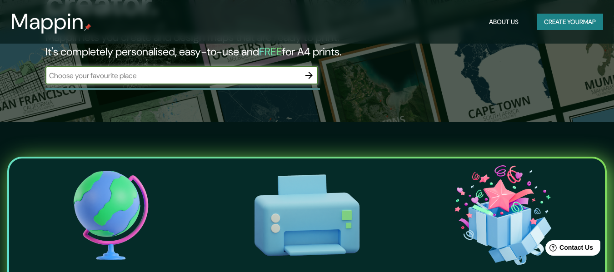
scroll to position [91, 0]
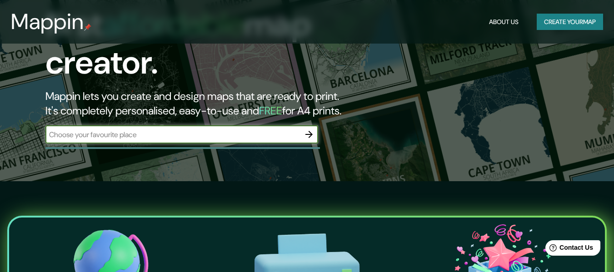
click at [171, 130] on input "text" at bounding box center [172, 135] width 255 height 10
type input "[GEOGRAPHIC_DATA]"
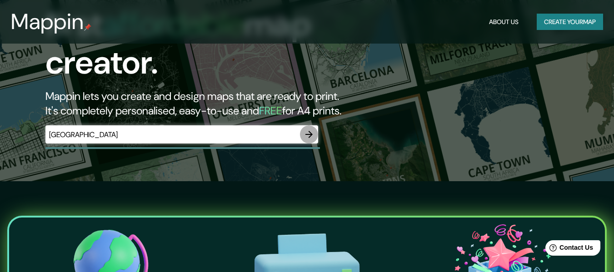
click at [311, 133] on button "button" at bounding box center [309, 135] width 18 height 18
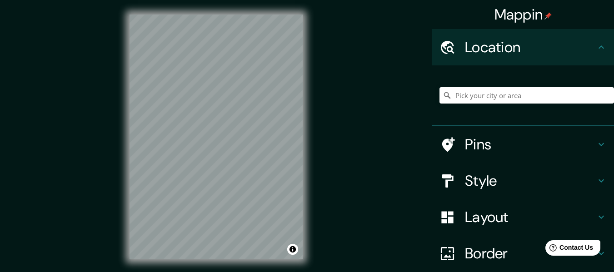
click at [529, 40] on h4 "Location" at bounding box center [530, 47] width 131 height 18
click at [498, 98] on input "Pick your city or area" at bounding box center [527, 95] width 175 height 16
type input "y"
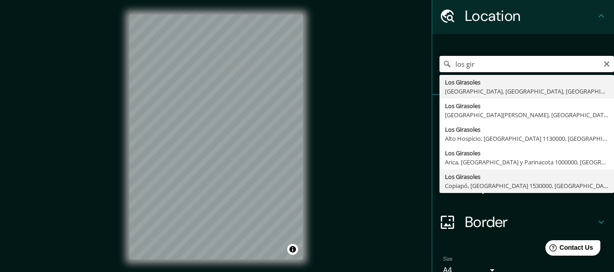
scroll to position [45, 0]
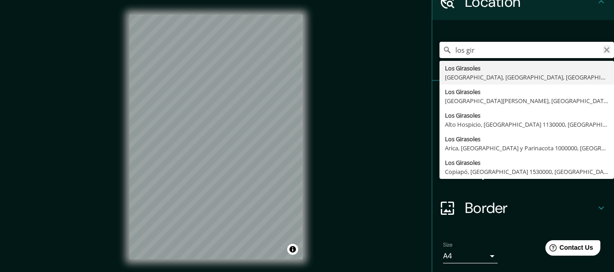
type input "los gir"
click at [604, 49] on icon "Clear" at bounding box center [606, 49] width 5 height 5
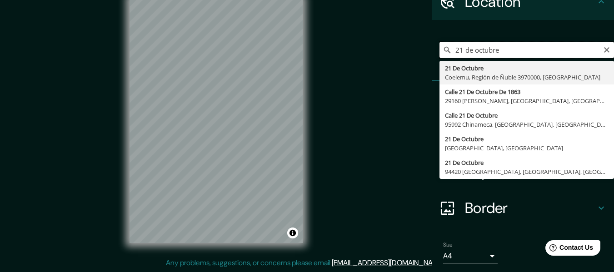
click at [263, 63] on div "Mappin Location 21 de octubre 21 De Octubre [GEOGRAPHIC_DATA], [GEOGRAPHIC_DATA…" at bounding box center [307, 128] width 614 height 289
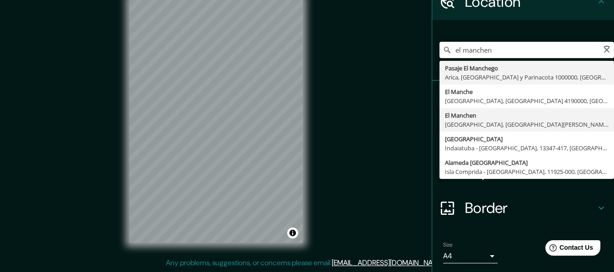
type input "[GEOGRAPHIC_DATA], [GEOGRAPHIC_DATA], [GEOGRAPHIC_DATA]"
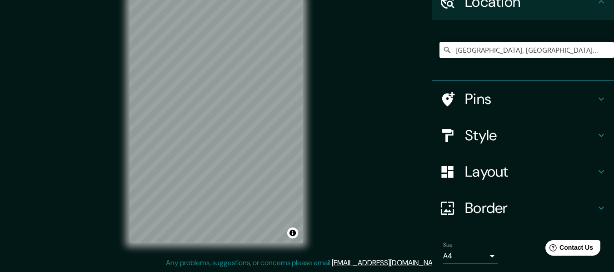
drag, startPoint x: 490, startPoint y: 113, endPoint x: 356, endPoint y: 106, distance: 134.3
click at [359, 107] on div "Mappin Location [GEOGRAPHIC_DATA], [GEOGRAPHIC_DATA] Pins Style Layout Border C…" at bounding box center [307, 128] width 614 height 289
click at [503, 48] on input "[GEOGRAPHIC_DATA], [GEOGRAPHIC_DATA], [GEOGRAPHIC_DATA]" at bounding box center [527, 50] width 175 height 16
click at [604, 52] on icon "Clear" at bounding box center [607, 49] width 7 height 7
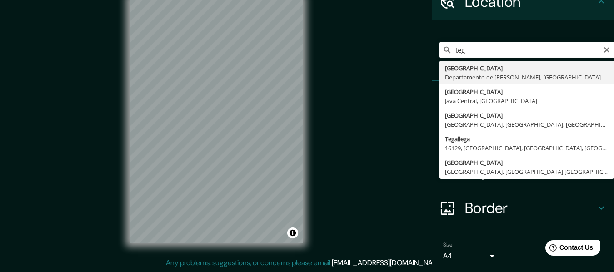
type input "[GEOGRAPHIC_DATA], [GEOGRAPHIC_DATA][PERSON_NAME], [GEOGRAPHIC_DATA]"
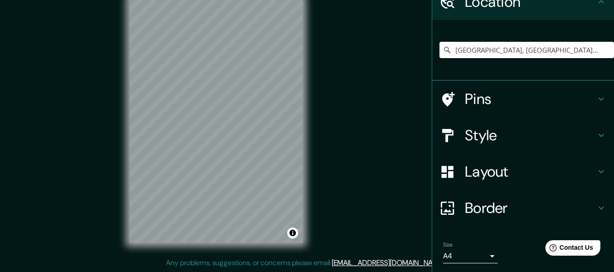
scroll to position [6, 0]
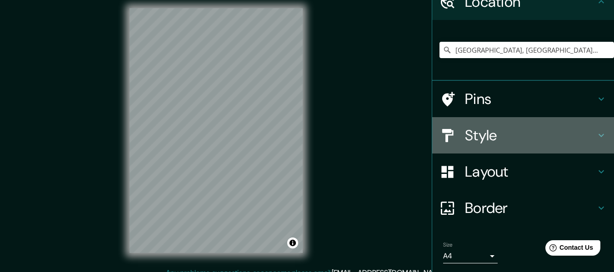
click at [586, 141] on h4 "Style" at bounding box center [530, 135] width 131 height 18
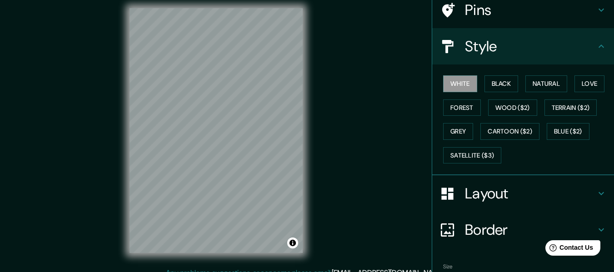
scroll to position [91, 0]
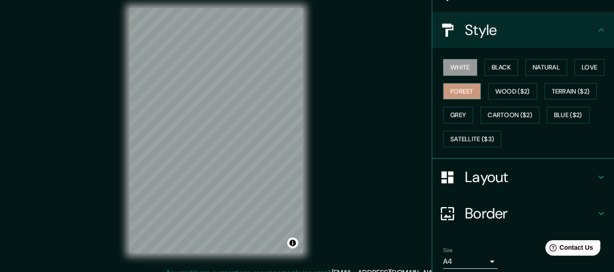
click at [465, 91] on button "Forest" at bounding box center [462, 91] width 38 height 17
click at [502, 65] on button "Black" at bounding box center [502, 67] width 34 height 17
click at [459, 69] on button "White" at bounding box center [460, 67] width 34 height 17
click at [554, 65] on button "Natural" at bounding box center [547, 67] width 42 height 17
click at [457, 98] on button "Forest" at bounding box center [462, 91] width 38 height 17
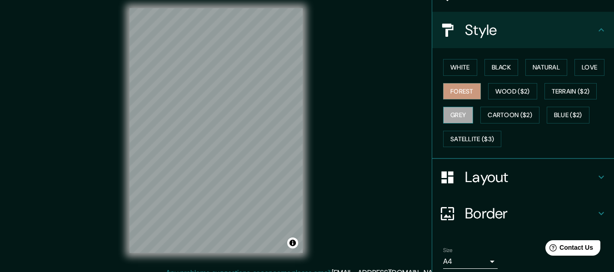
click at [458, 112] on button "Grey" at bounding box center [458, 115] width 30 height 17
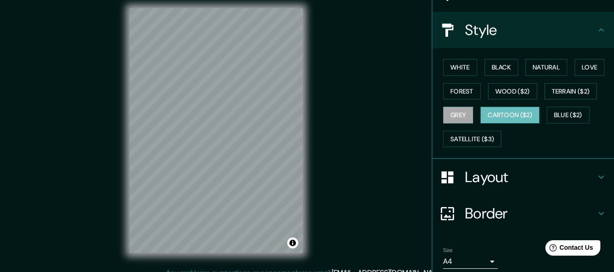
click at [494, 117] on button "Cartoon ($2)" at bounding box center [510, 115] width 59 height 17
click at [498, 95] on button "Wood ($2)" at bounding box center [512, 91] width 49 height 17
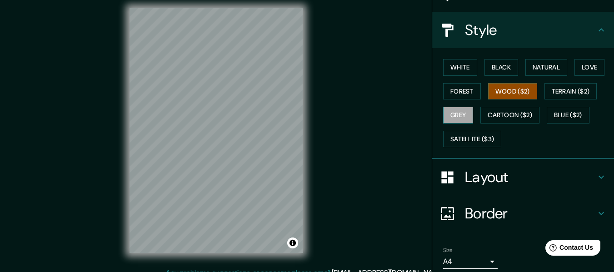
click at [450, 115] on button "Grey" at bounding box center [458, 115] width 30 height 17
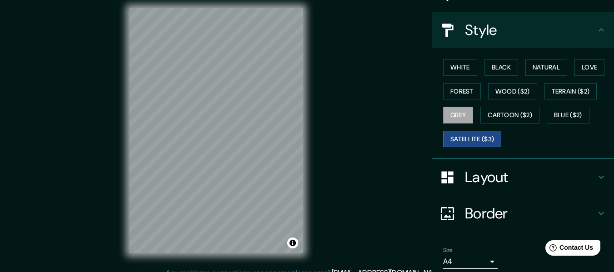
click at [458, 139] on button "Satellite ($3)" at bounding box center [472, 139] width 58 height 17
click at [499, 63] on button "Black" at bounding box center [502, 67] width 34 height 17
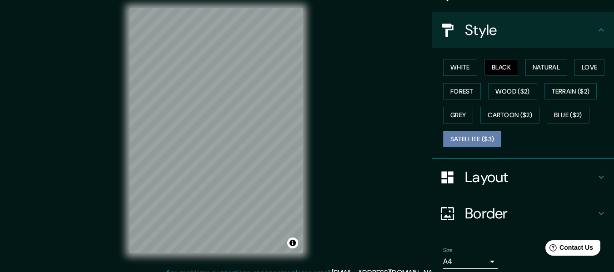
click at [464, 134] on button "Satellite ($3)" at bounding box center [472, 139] width 58 height 17
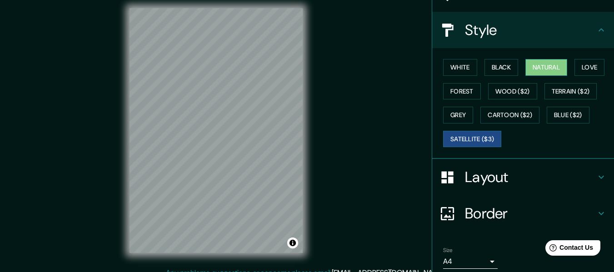
click at [541, 62] on button "Natural" at bounding box center [547, 67] width 42 height 17
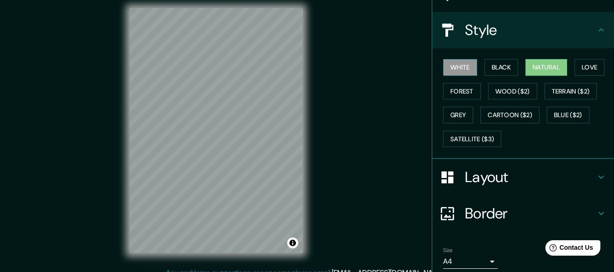
click at [455, 70] on button "White" at bounding box center [460, 67] width 34 height 17
click at [493, 63] on button "Black" at bounding box center [502, 67] width 34 height 17
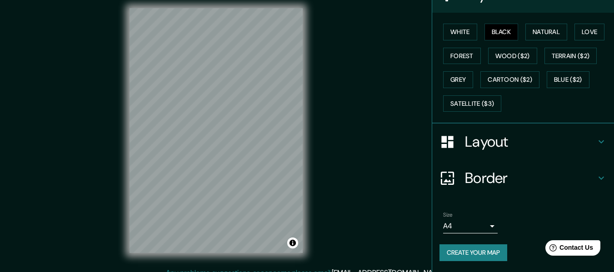
scroll to position [16, 0]
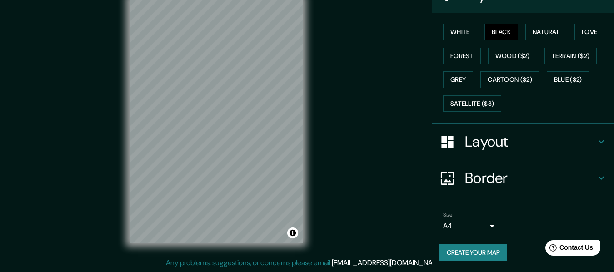
click at [528, 180] on h4 "Border" at bounding box center [530, 178] width 131 height 18
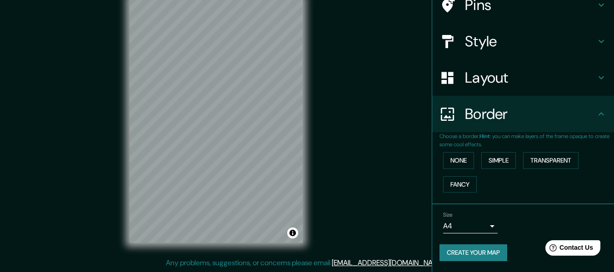
scroll to position [80, 0]
click at [464, 165] on button "None" at bounding box center [458, 160] width 31 height 17
click at [494, 162] on button "Simple" at bounding box center [499, 160] width 35 height 17
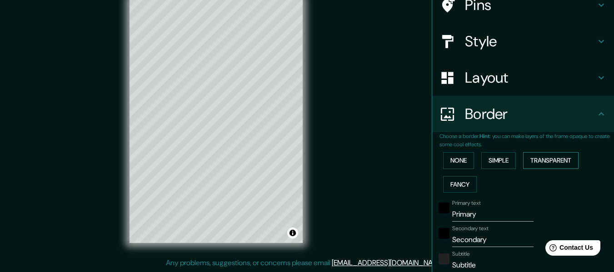
click at [533, 161] on button "Transparent" at bounding box center [551, 160] width 55 height 17
click at [462, 180] on button "Fancy" at bounding box center [460, 184] width 34 height 17
click at [463, 167] on button "None" at bounding box center [458, 160] width 31 height 17
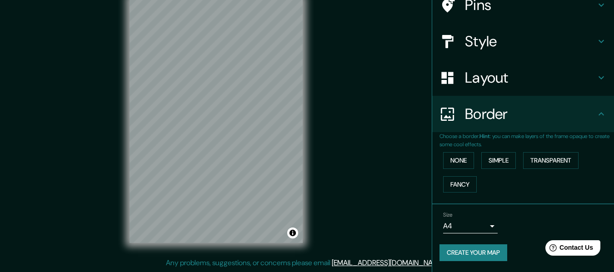
click at [481, 250] on button "Create your map" at bounding box center [474, 253] width 68 height 17
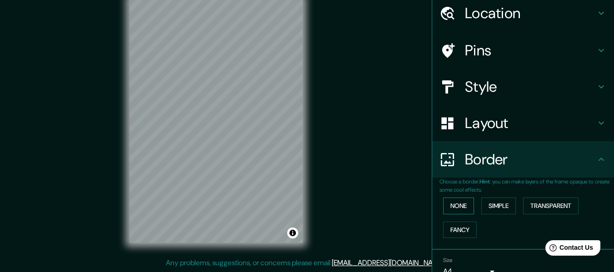
click at [455, 212] on button "None" at bounding box center [458, 206] width 31 height 17
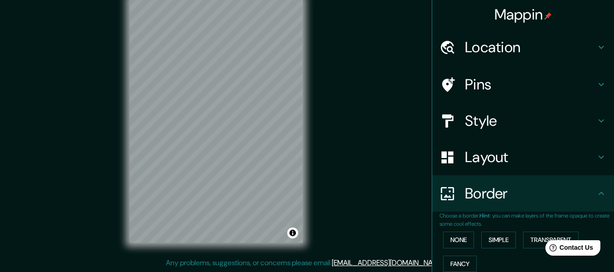
scroll to position [80, 0]
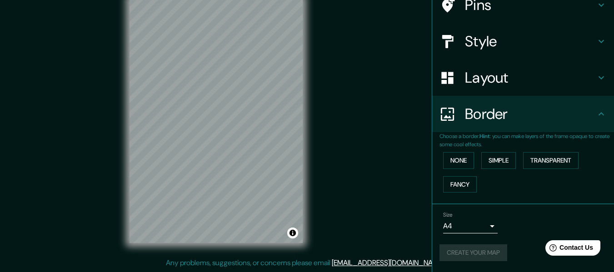
click at [478, 252] on div "Create your map" at bounding box center [523, 253] width 167 height 17
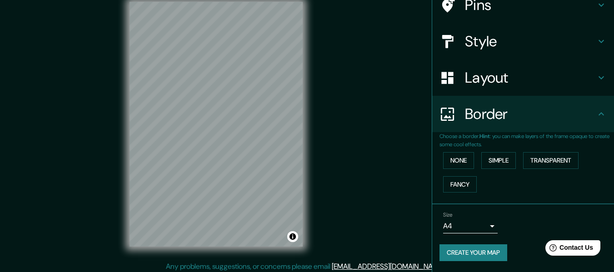
scroll to position [16, 0]
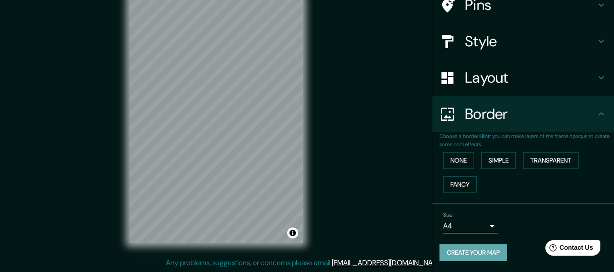
click at [470, 260] on button "Create your map" at bounding box center [474, 253] width 68 height 17
drag, startPoint x: 357, startPoint y: 125, endPoint x: 361, endPoint y: 167, distance: 42.0
